Goal: Transaction & Acquisition: Purchase product/service

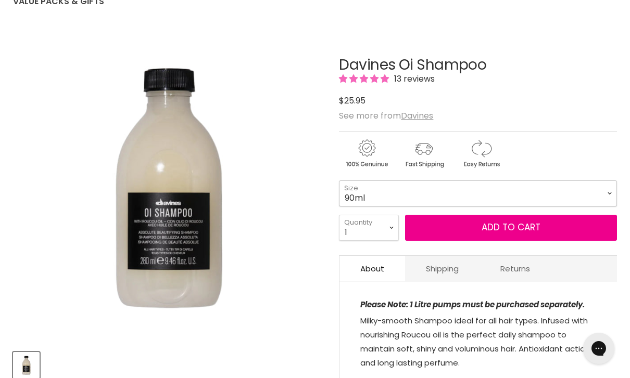
click at [382, 193] on select "90ml 280ml 1 Litre" at bounding box center [478, 194] width 278 height 26
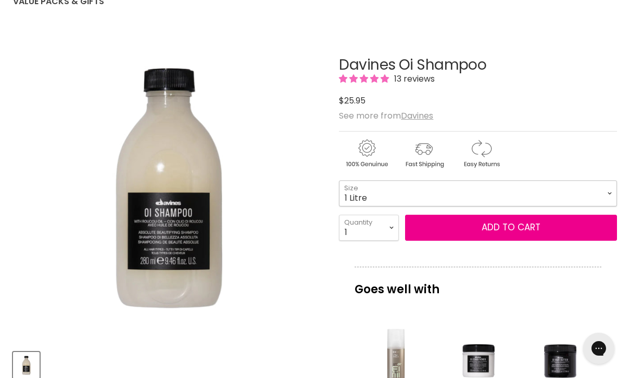
select select "1 Litre"
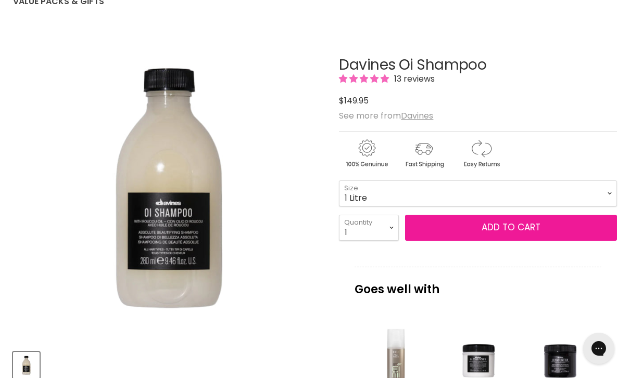
click at [513, 233] on button "Add to cart" at bounding box center [511, 228] width 212 height 26
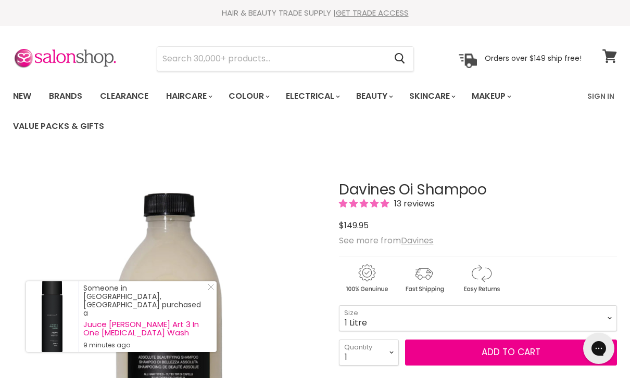
click at [612, 55] on icon at bounding box center [609, 56] width 14 height 14
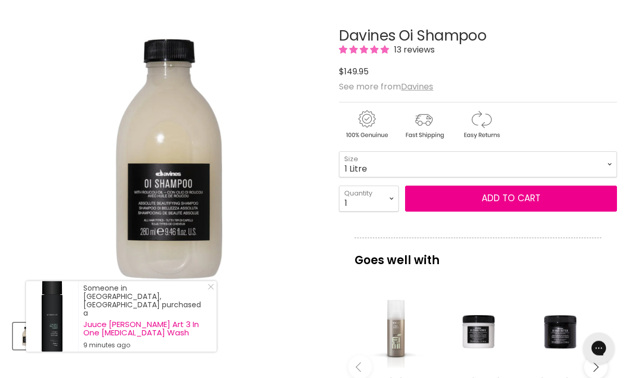
scroll to position [155, 0]
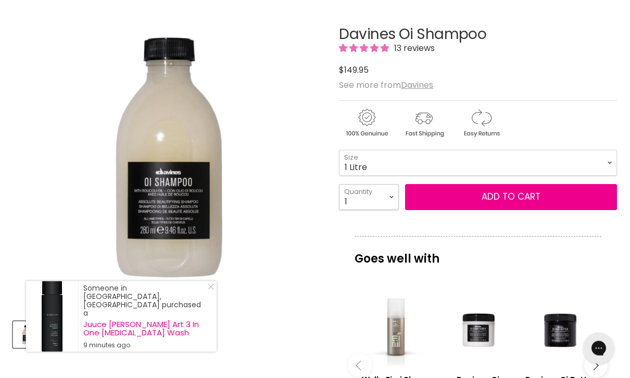
click at [356, 202] on select "1 2 3 4 5 6 7 8 9 10+" at bounding box center [369, 198] width 60 height 26
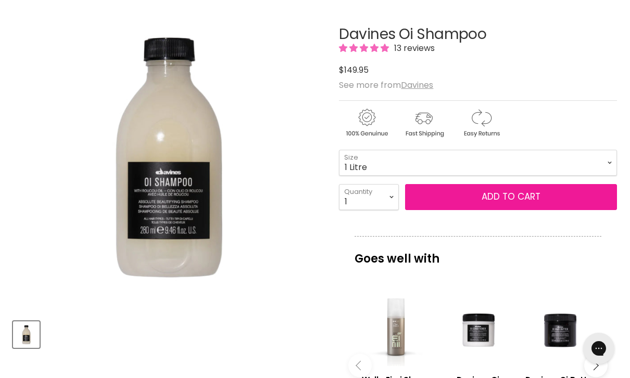
click at [507, 201] on button "Add to cart" at bounding box center [511, 197] width 212 height 26
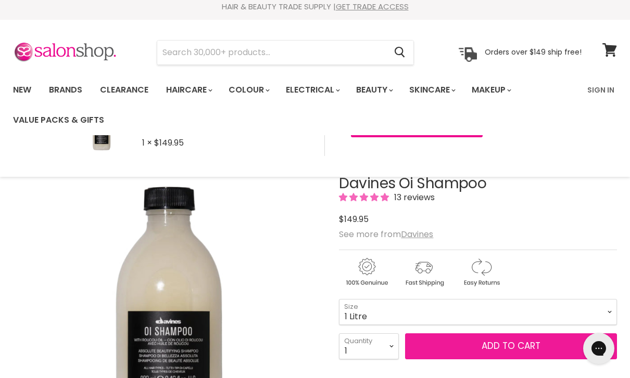
scroll to position [0, 0]
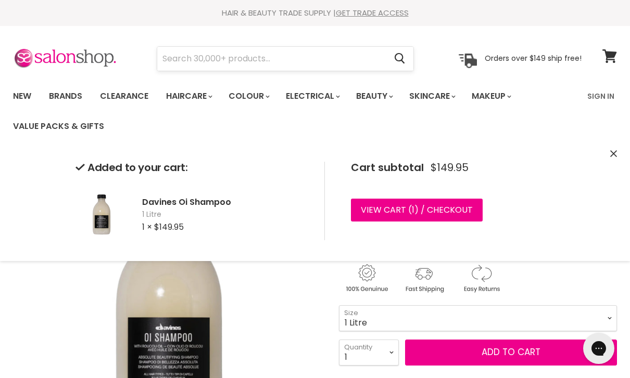
click at [251, 60] on input "Search" at bounding box center [271, 59] width 228 height 24
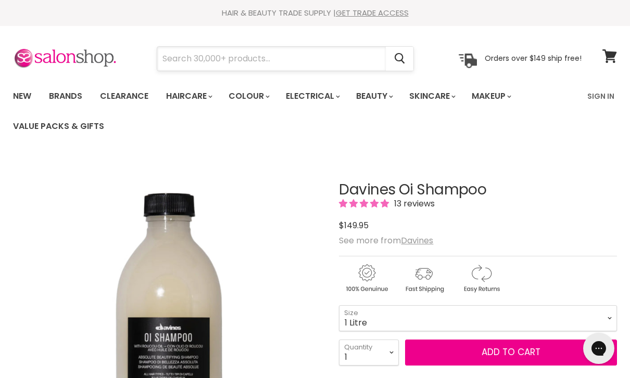
click at [224, 61] on input "Search" at bounding box center [271, 59] width 228 height 24
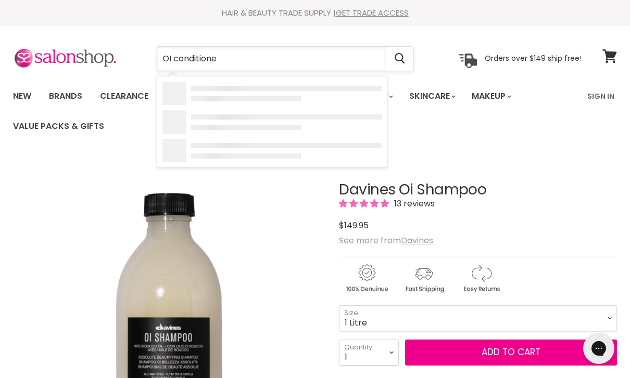
type input "OI conditioner"
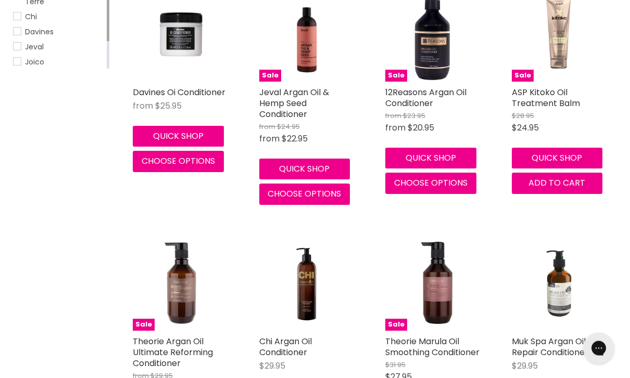
scroll to position [279, 0]
click at [177, 161] on span "Choose options" at bounding box center [178, 161] width 73 height 12
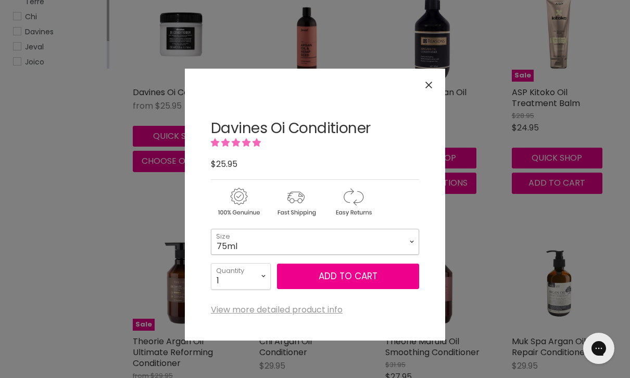
click at [415, 240] on select "75ml 250ml 1 Litre" at bounding box center [315, 242] width 208 height 26
select select "1 Litre"
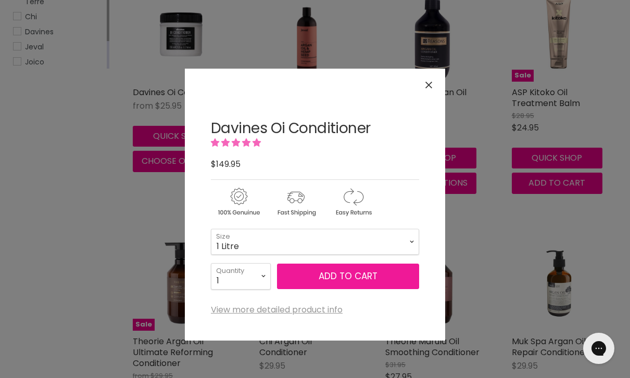
click at [353, 278] on button "Add to cart" at bounding box center [348, 277] width 142 height 26
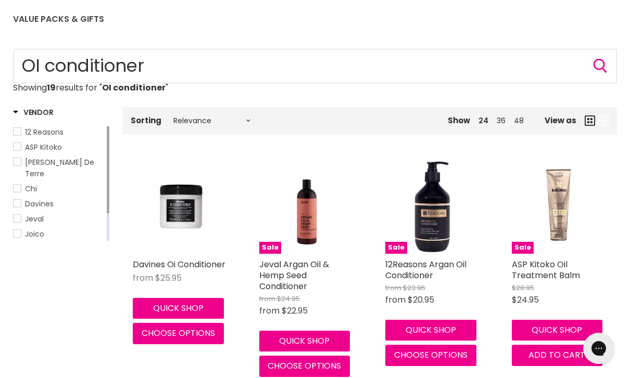
scroll to position [106, 0]
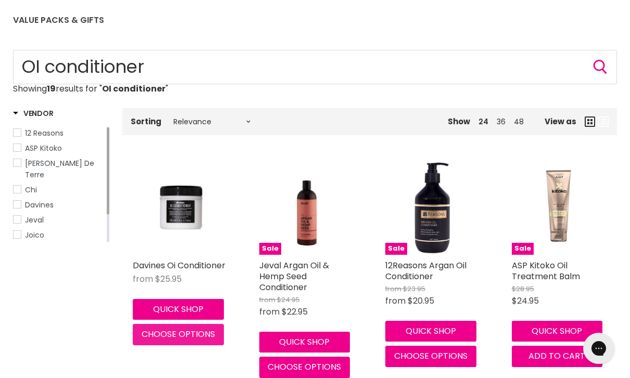
click at [186, 340] on button "Choose options" at bounding box center [178, 334] width 91 height 21
select select "1 Litre"
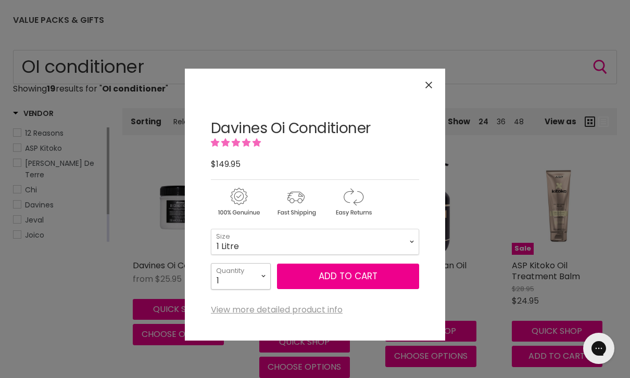
click at [247, 280] on select "1 2 3 4 5 6 7 8 9 10+" at bounding box center [241, 276] width 60 height 26
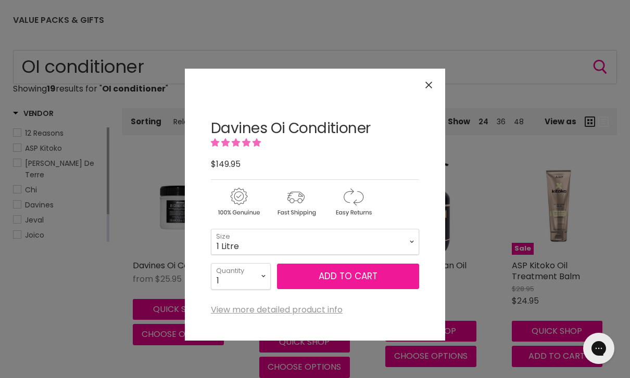
click at [359, 283] on button "Add to cart" at bounding box center [348, 277] width 142 height 26
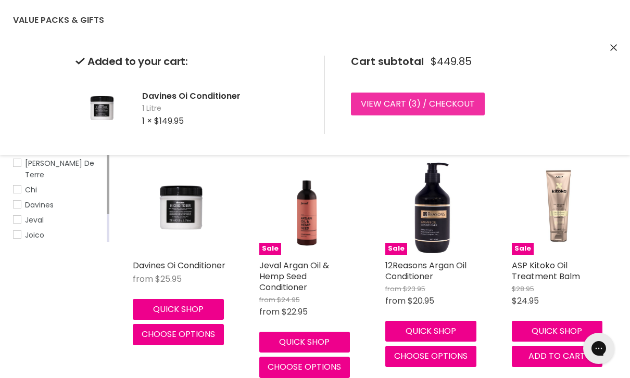
click at [428, 108] on link "View cart ( 3 ) / Checkout" at bounding box center [418, 104] width 134 height 23
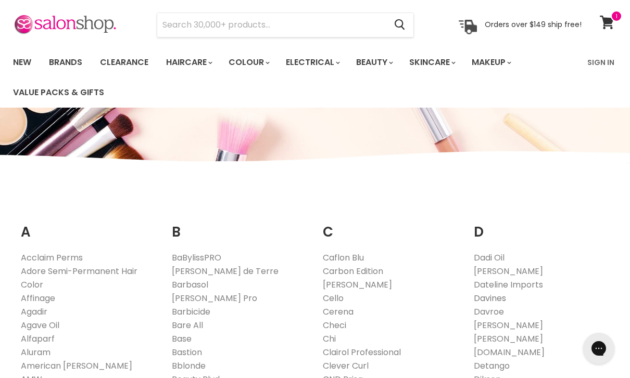
click at [498, 301] on link "Davines" at bounding box center [490, 298] width 32 height 12
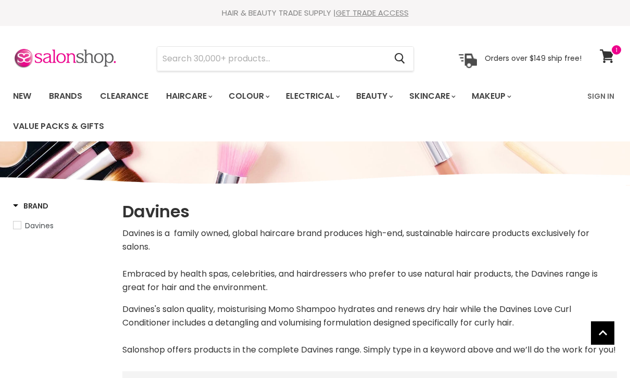
select select "manual"
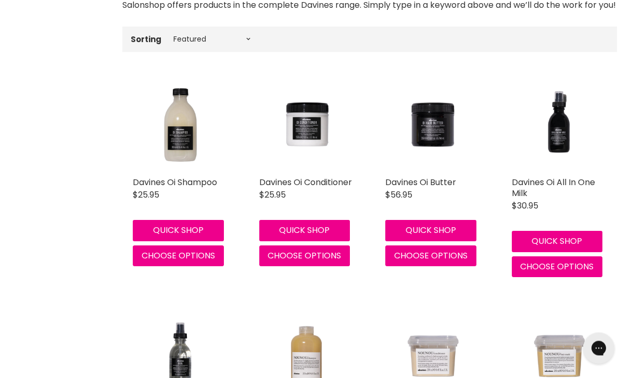
scroll to position [358, 0]
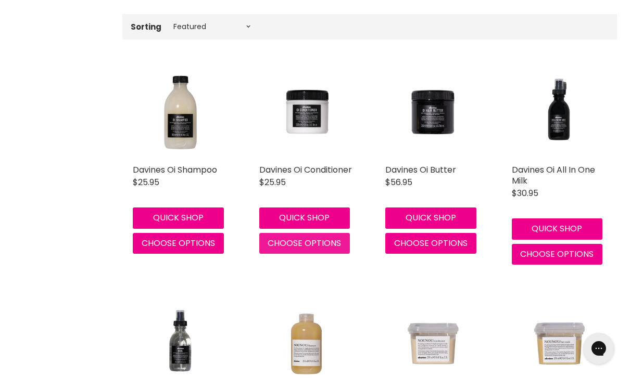
click at [311, 254] on button "Choose options" at bounding box center [304, 243] width 91 height 21
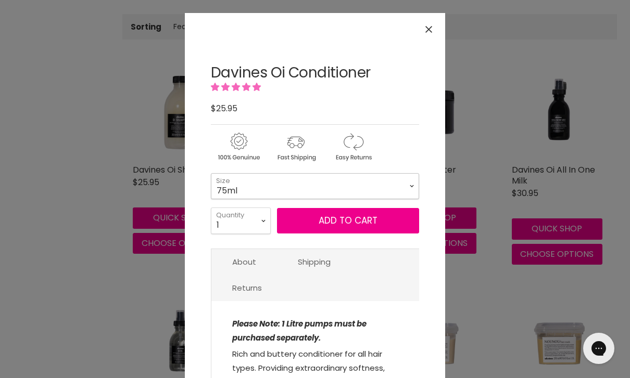
click at [414, 187] on select "75ml 250ml 1 Litre" at bounding box center [315, 186] width 208 height 26
select select "1 Litre"
click at [240, 225] on select "1 2 3 4 5 6 7 8 9 10+" at bounding box center [241, 221] width 60 height 26
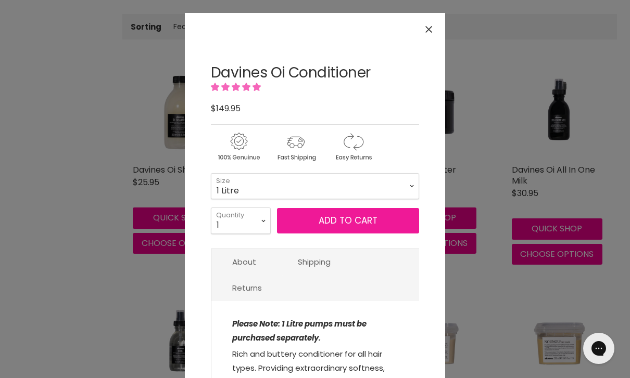
click at [347, 226] on button "Add to cart" at bounding box center [348, 221] width 142 height 26
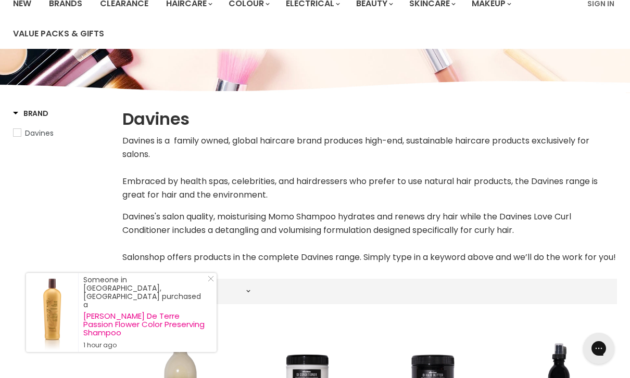
scroll to position [0, 0]
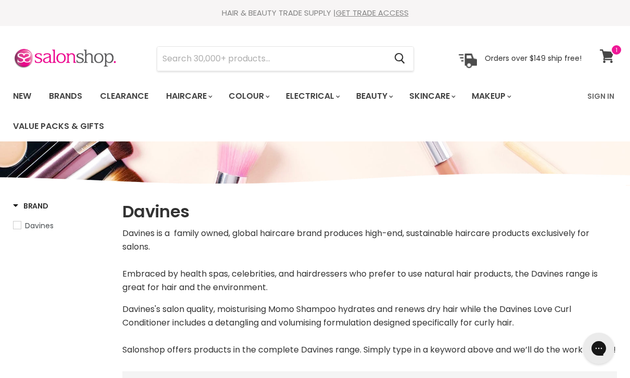
click at [611, 57] on icon at bounding box center [606, 56] width 14 height 14
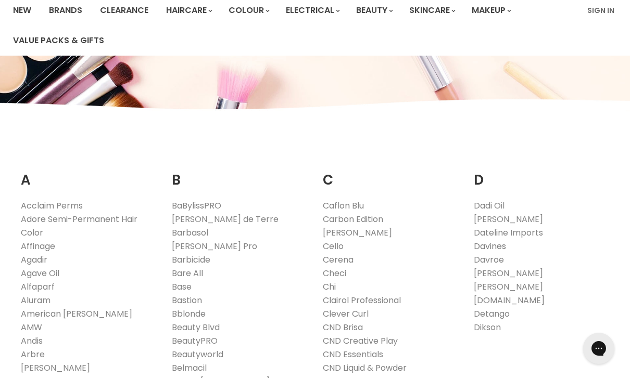
click at [492, 249] on link "Davines" at bounding box center [490, 246] width 32 height 12
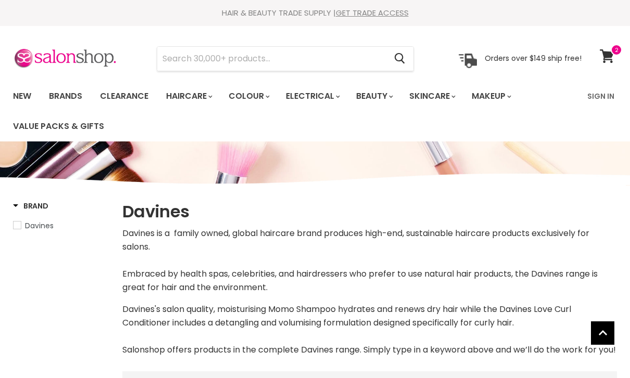
select select "manual"
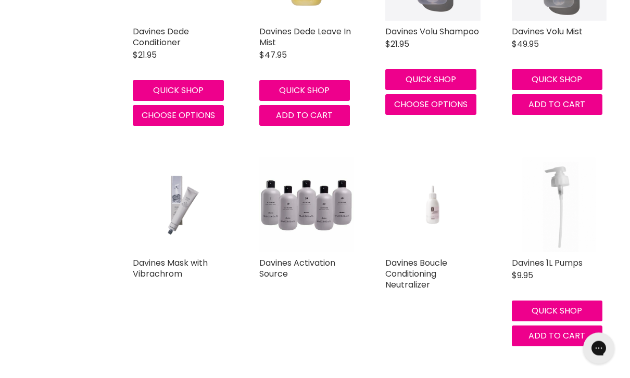
scroll to position [2124, 0]
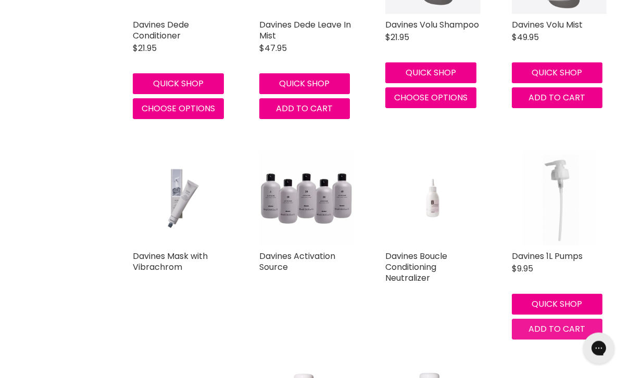
click at [557, 336] on span "Add to cart" at bounding box center [556, 330] width 57 height 12
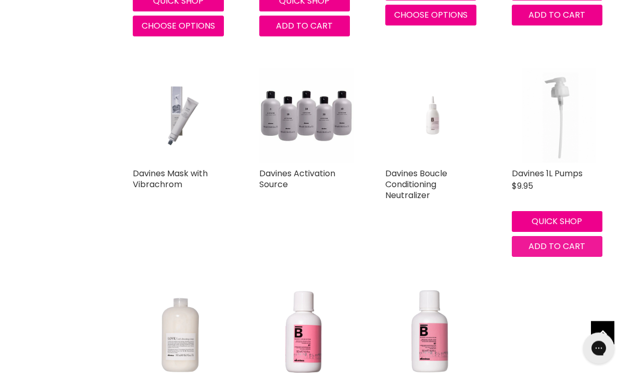
scroll to position [2209, 0]
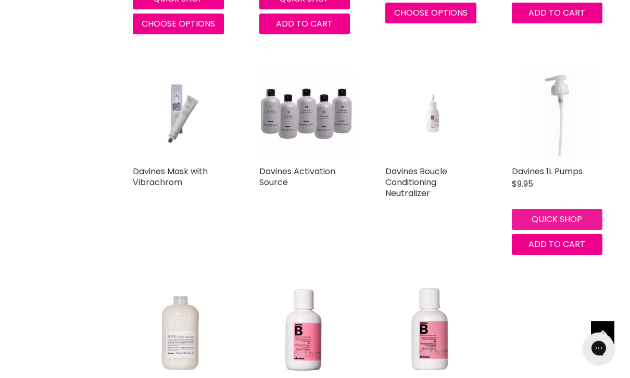
click at [567, 231] on button "Quick shop" at bounding box center [557, 220] width 91 height 21
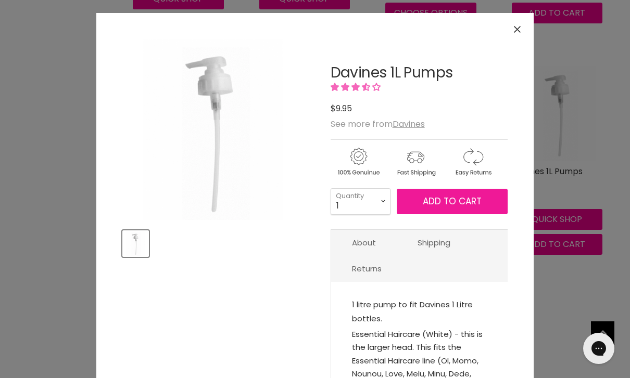
click at [443, 206] on span "Add to cart" at bounding box center [452, 201] width 59 height 12
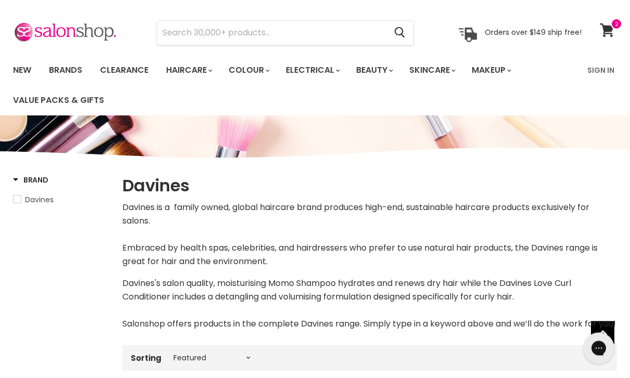
scroll to position [0, 0]
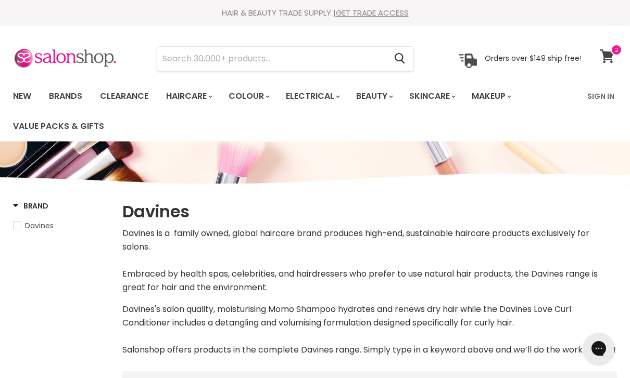
click at [615, 54] on span at bounding box center [615, 49] width 11 height 11
